Goal: Transaction & Acquisition: Purchase product/service

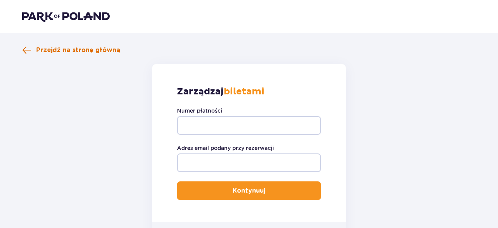
click at [63, 50] on span "Przejdź na stronę główną" at bounding box center [78, 50] width 84 height 9
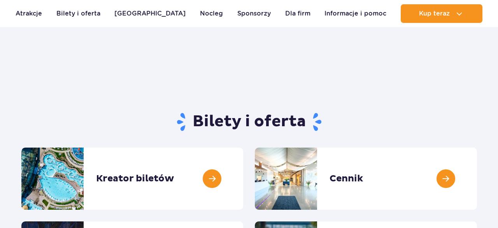
scroll to position [81, 0]
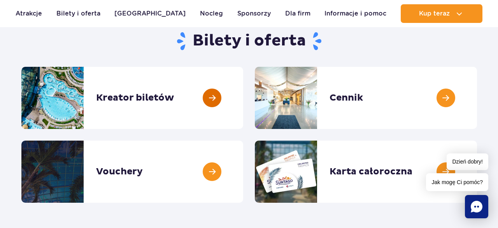
click at [243, 108] on link at bounding box center [243, 98] width 0 height 62
click at [477, 93] on link at bounding box center [477, 98] width 0 height 62
click at [477, 94] on link at bounding box center [477, 98] width 0 height 62
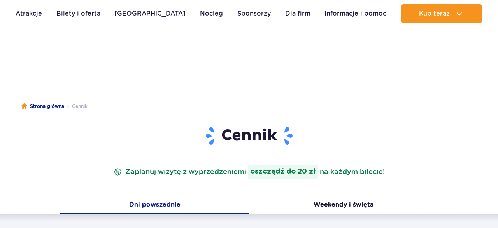
scroll to position [243, 0]
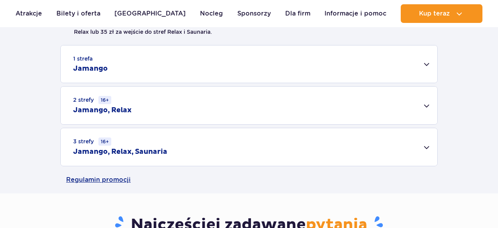
click at [318, 66] on div "1 strefa Jamango" at bounding box center [249, 63] width 376 height 37
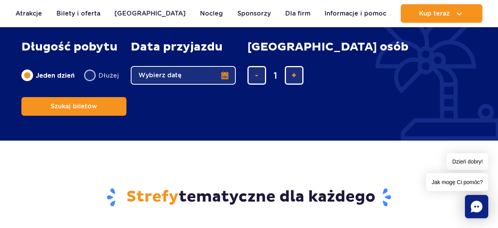
scroll to position [970, 0]
